Goal: Information Seeking & Learning: Learn about a topic

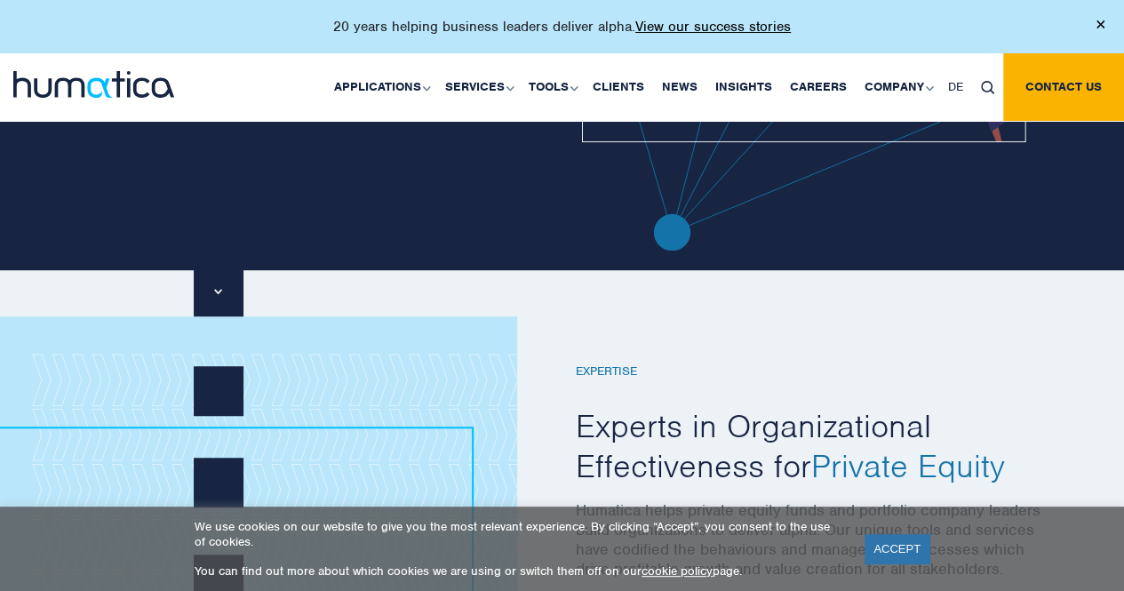
scroll to position [323, 0]
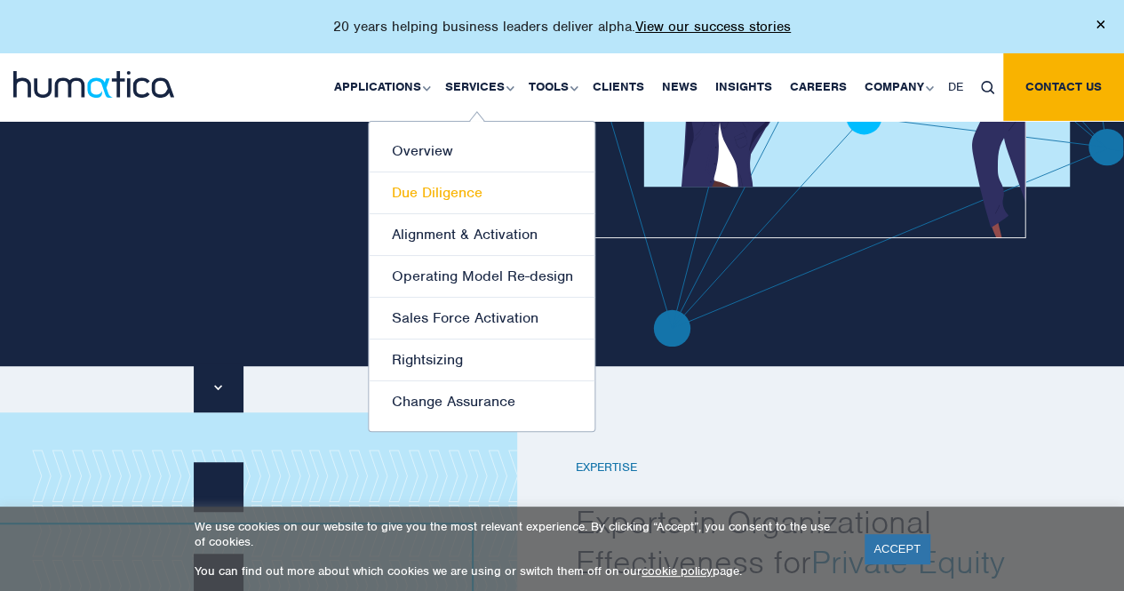
click at [470, 188] on link "Due Diligence" at bounding box center [482, 193] width 226 height 42
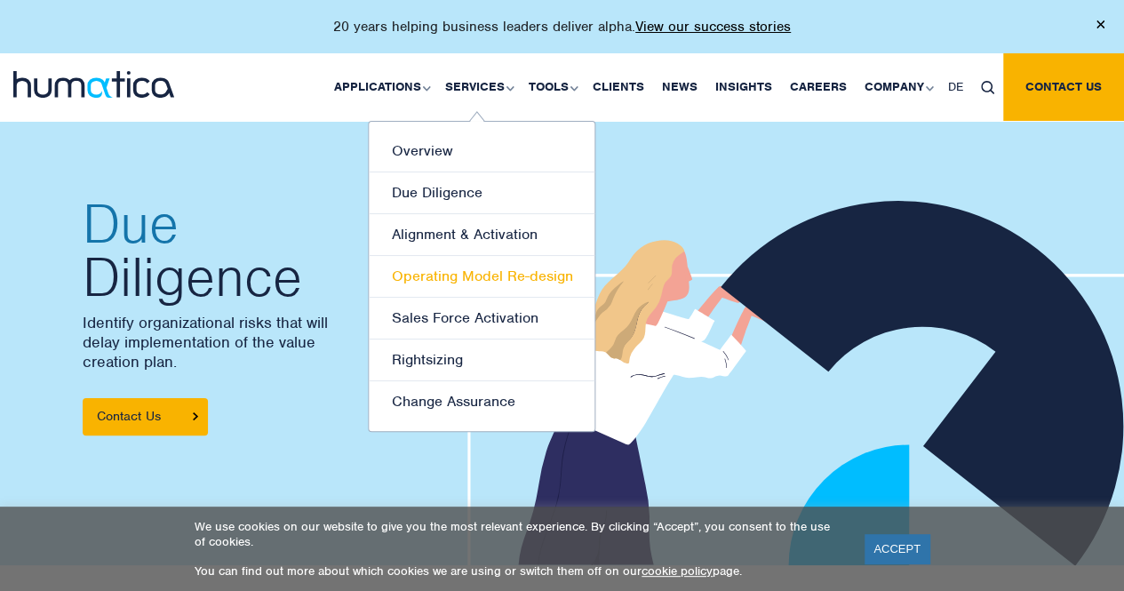
click at [483, 274] on link "Operating Model Re-design" at bounding box center [482, 277] width 226 height 42
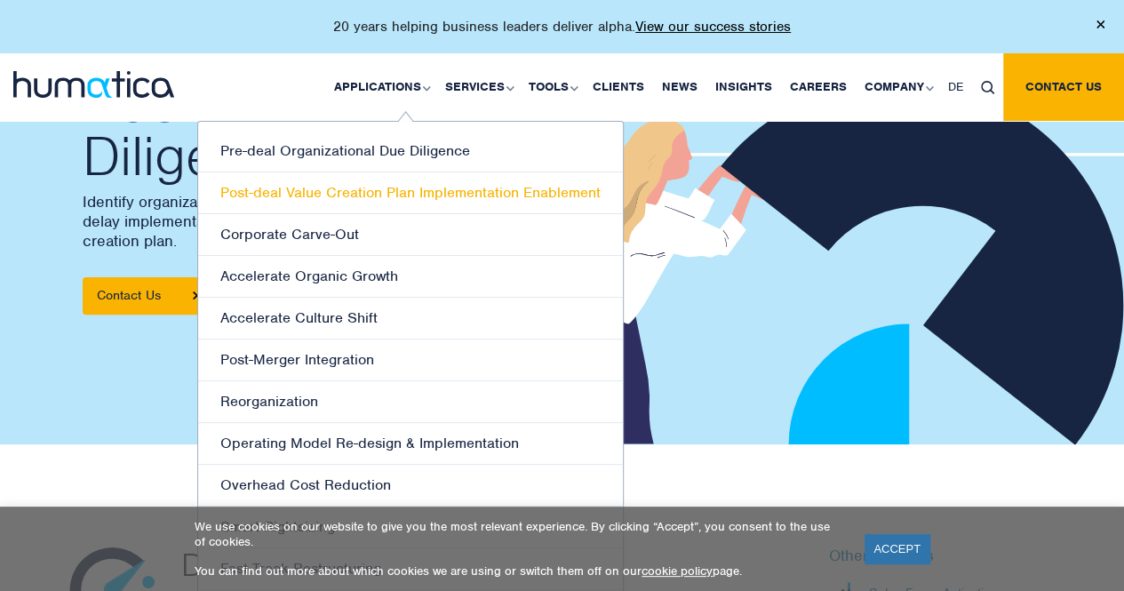
scroll to position [122, 0]
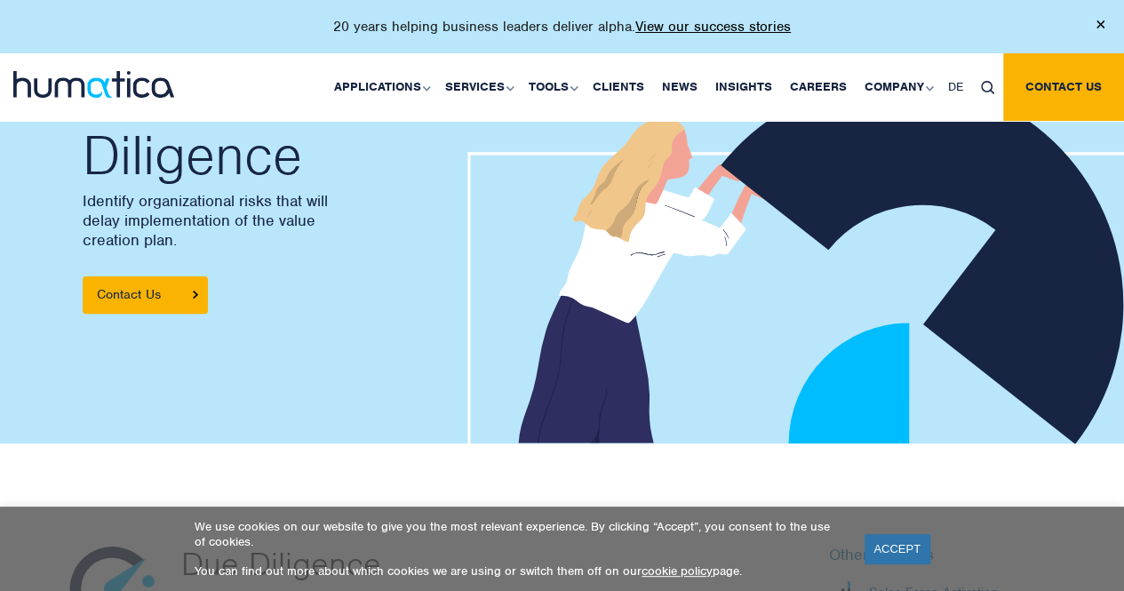
click at [93, 89] on img at bounding box center [93, 84] width 161 height 27
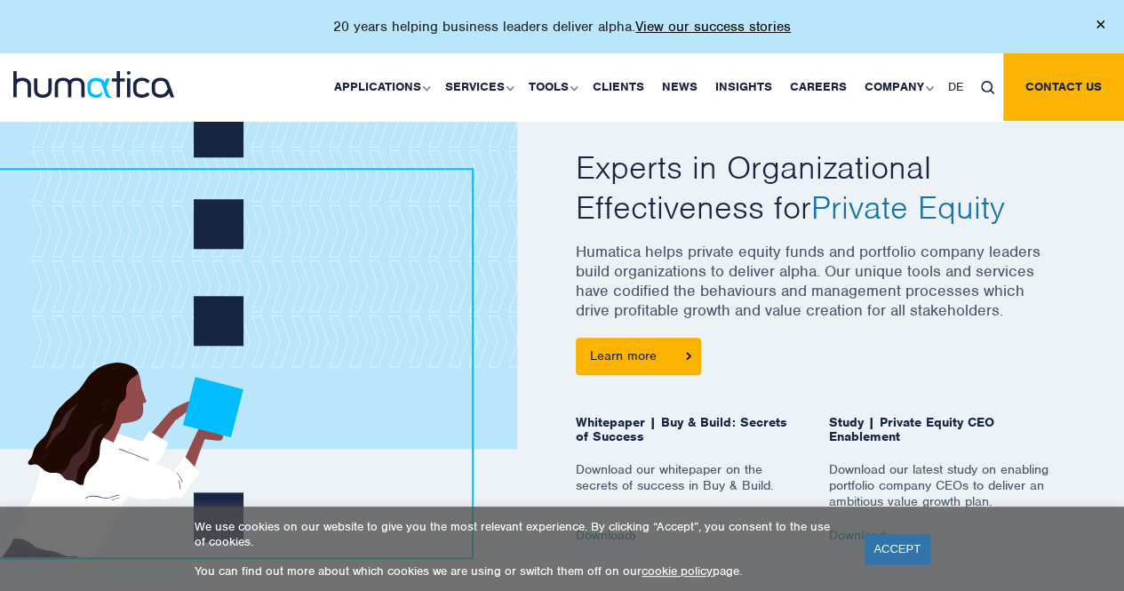
scroll to position [681, 0]
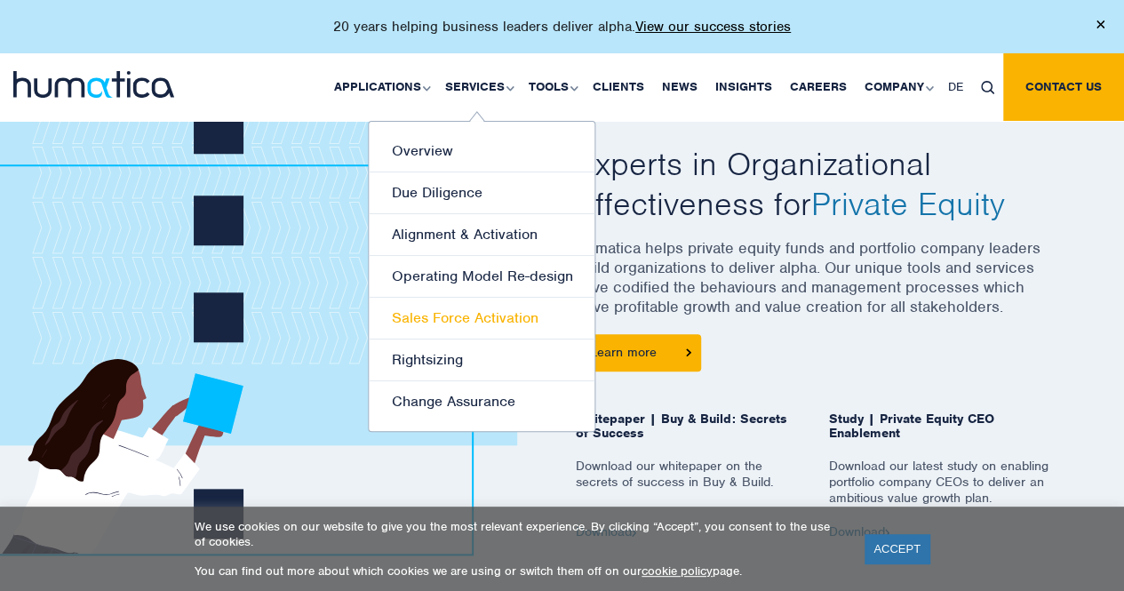
click at [465, 323] on link "Sales Force Activation" at bounding box center [482, 319] width 226 height 42
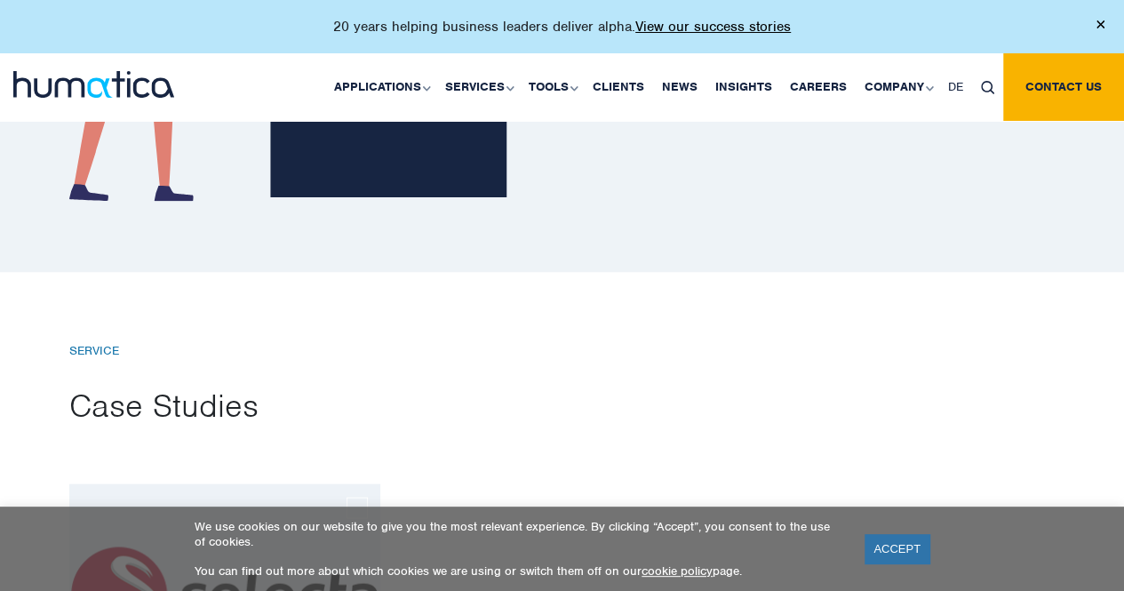
scroll to position [1711, 0]
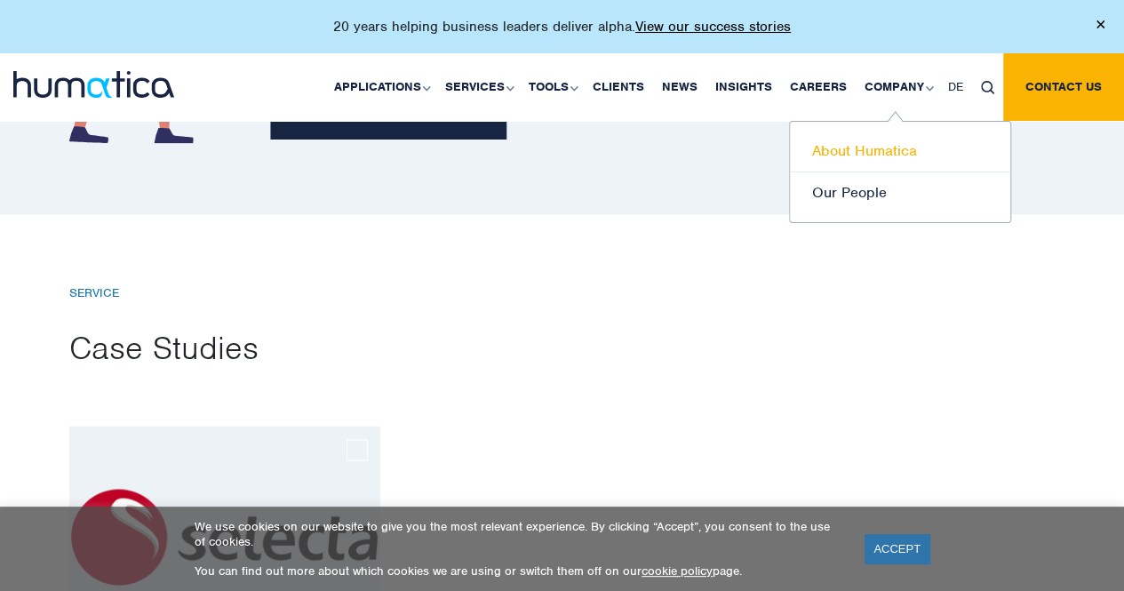
click at [870, 147] on link "About Humatica" at bounding box center [900, 152] width 220 height 42
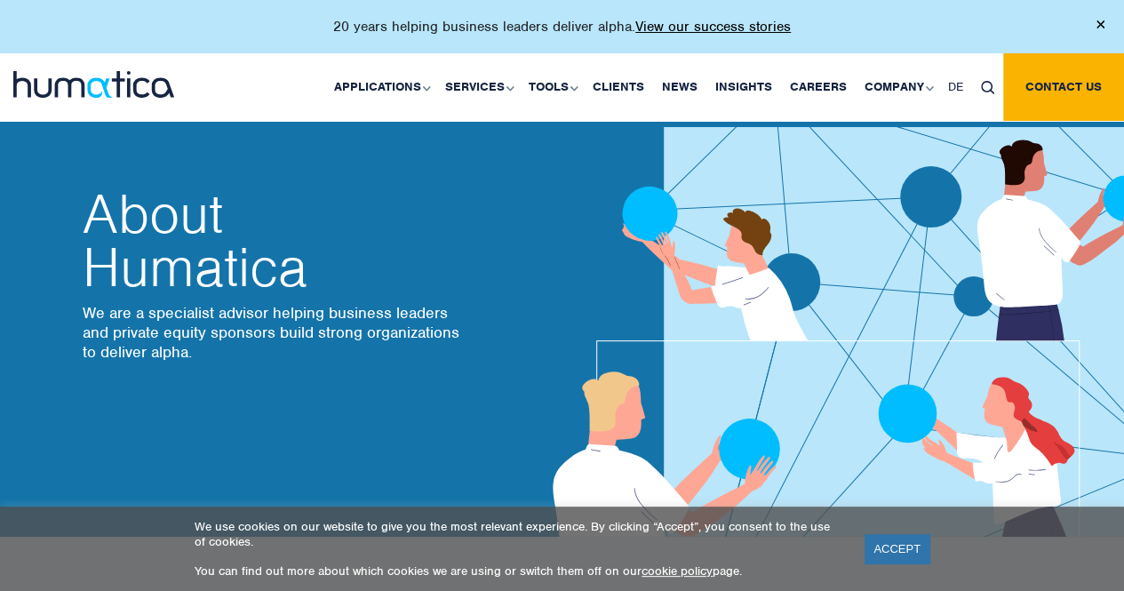
scroll to position [4, 0]
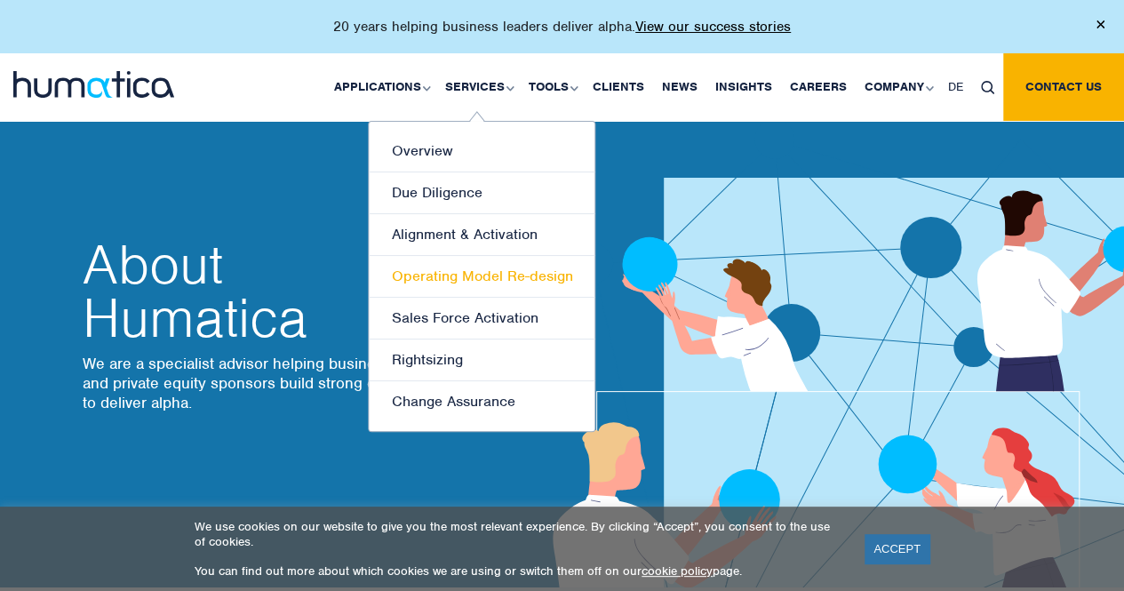
click at [493, 271] on link "Operating Model Re-design" at bounding box center [482, 277] width 226 height 42
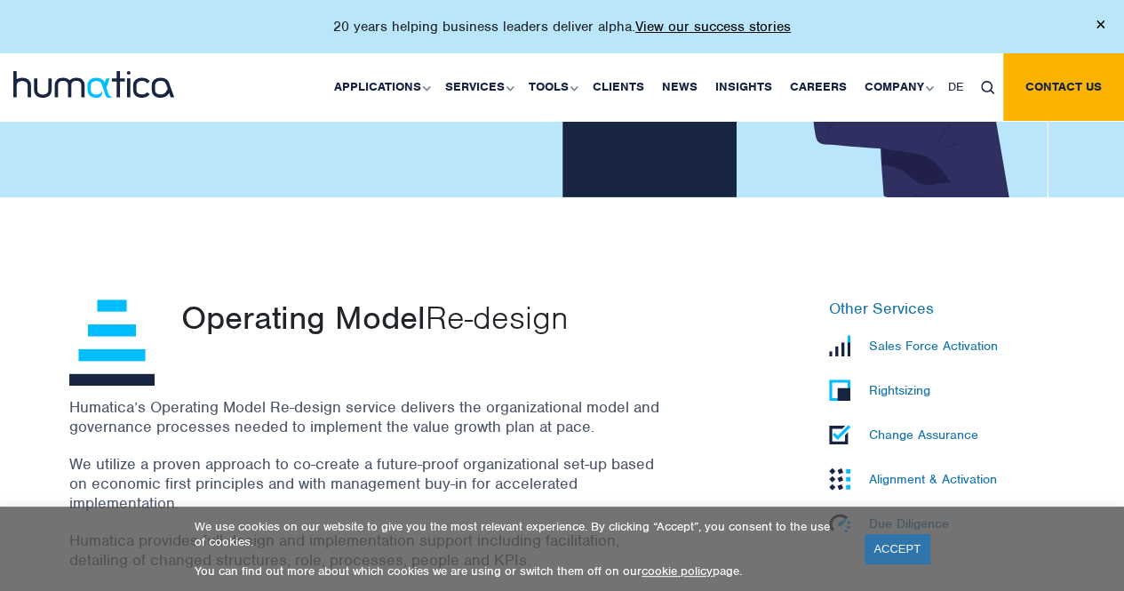
scroll to position [341, 0]
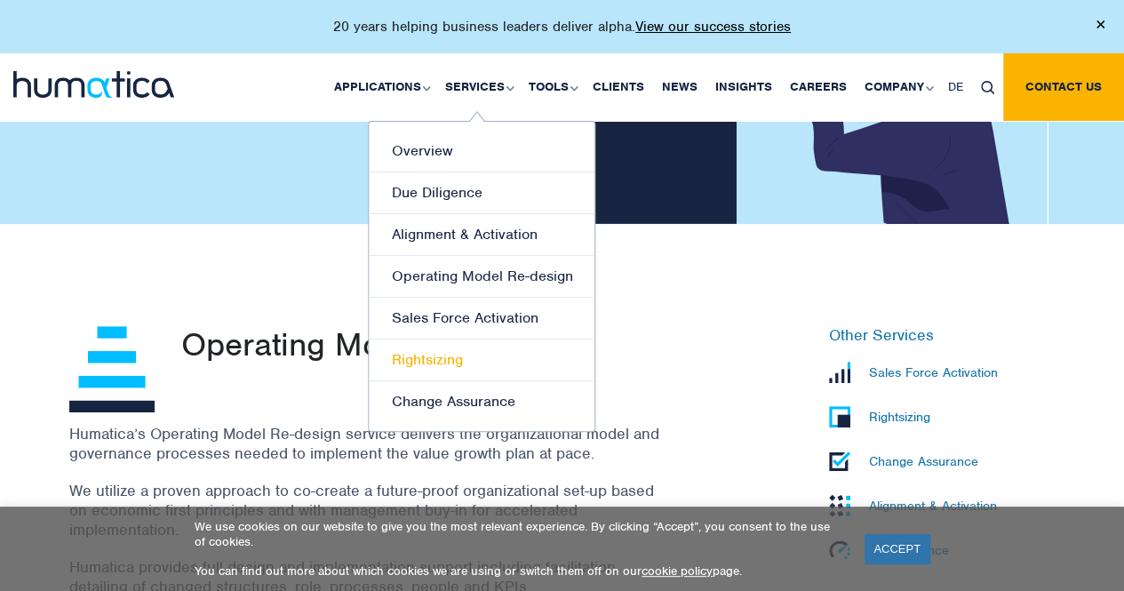
click at [471, 352] on link "Rightsizing" at bounding box center [482, 360] width 226 height 42
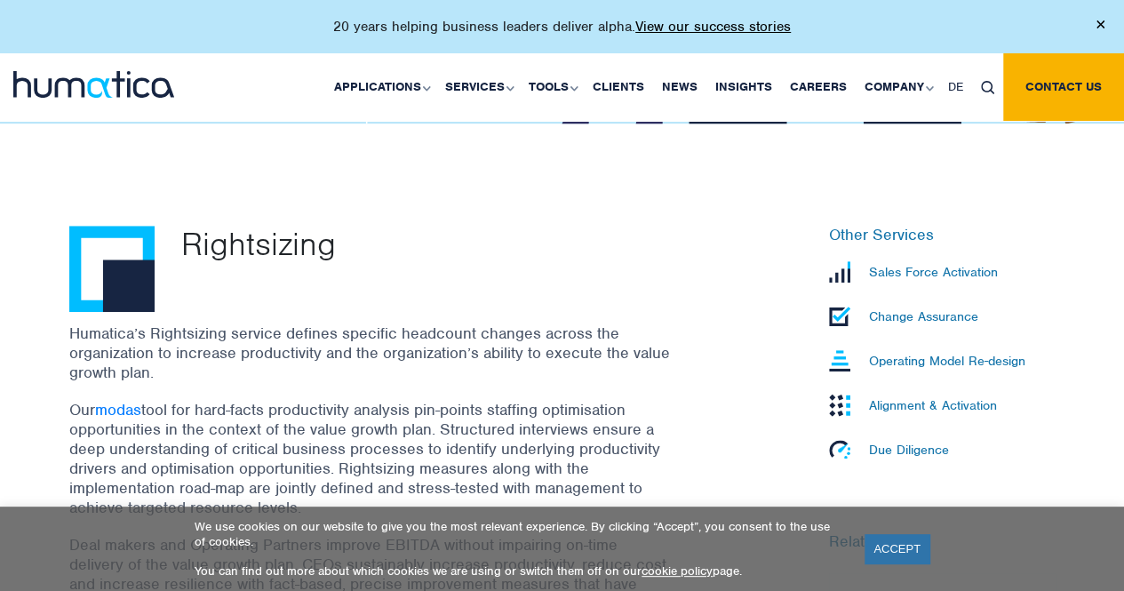
scroll to position [443, 0]
